Goal: Transaction & Acquisition: Subscribe to service/newsletter

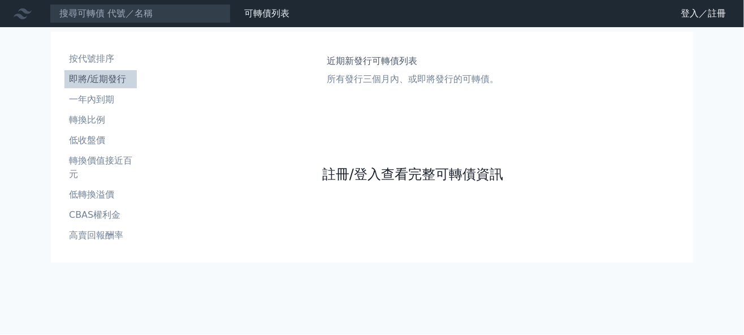
click at [455, 175] on link "註冊/登入查看完整可轉債資訊" at bounding box center [412, 174] width 181 height 18
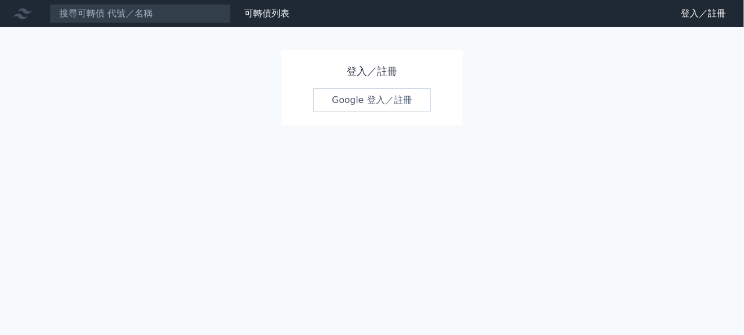
click at [371, 101] on link "Google 登入／註冊" at bounding box center [372, 100] width 118 height 24
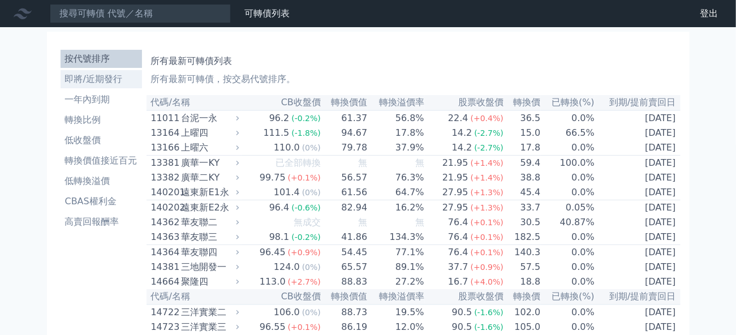
click at [65, 74] on li "即將/近期發行" at bounding box center [101, 79] width 81 height 14
